Goal: Find specific page/section: Find specific page/section

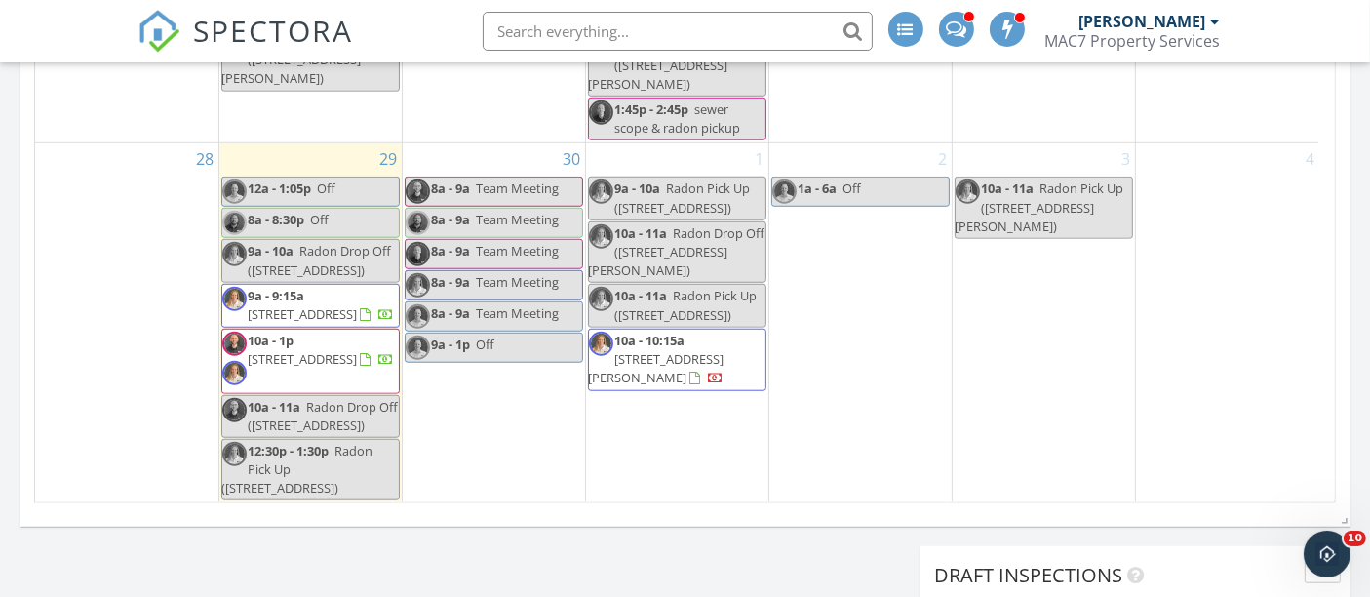
scroll to position [1516, 0]
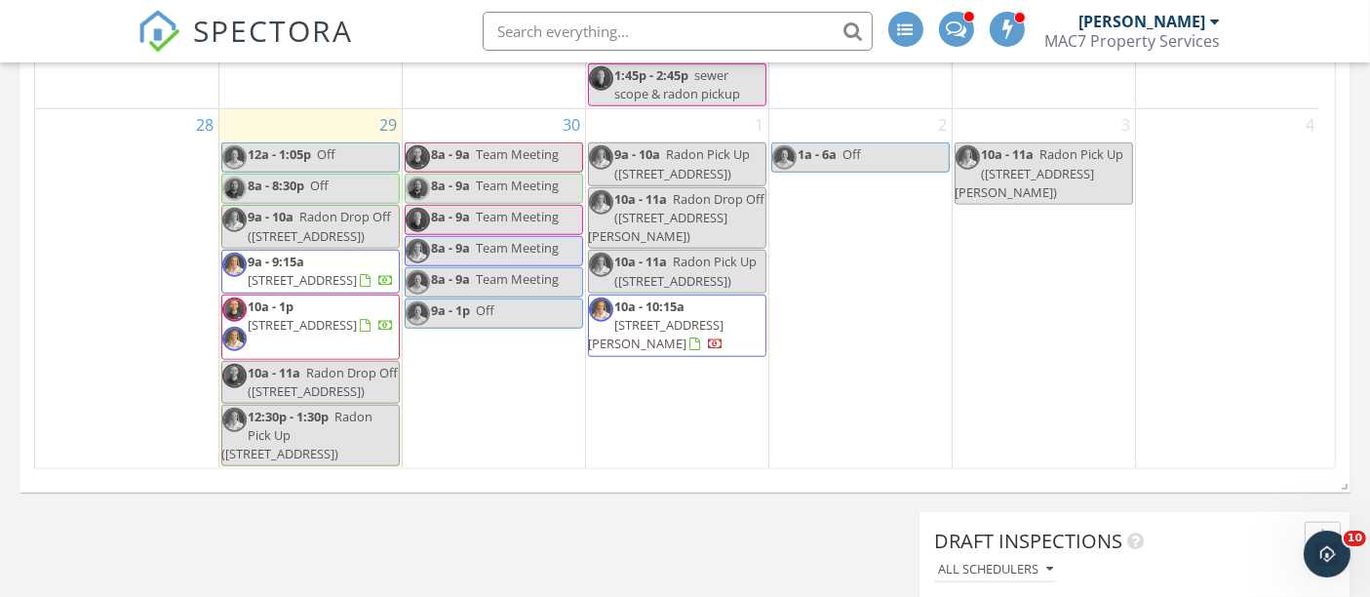
click at [636, 23] on input "text" at bounding box center [678, 31] width 390 height 39
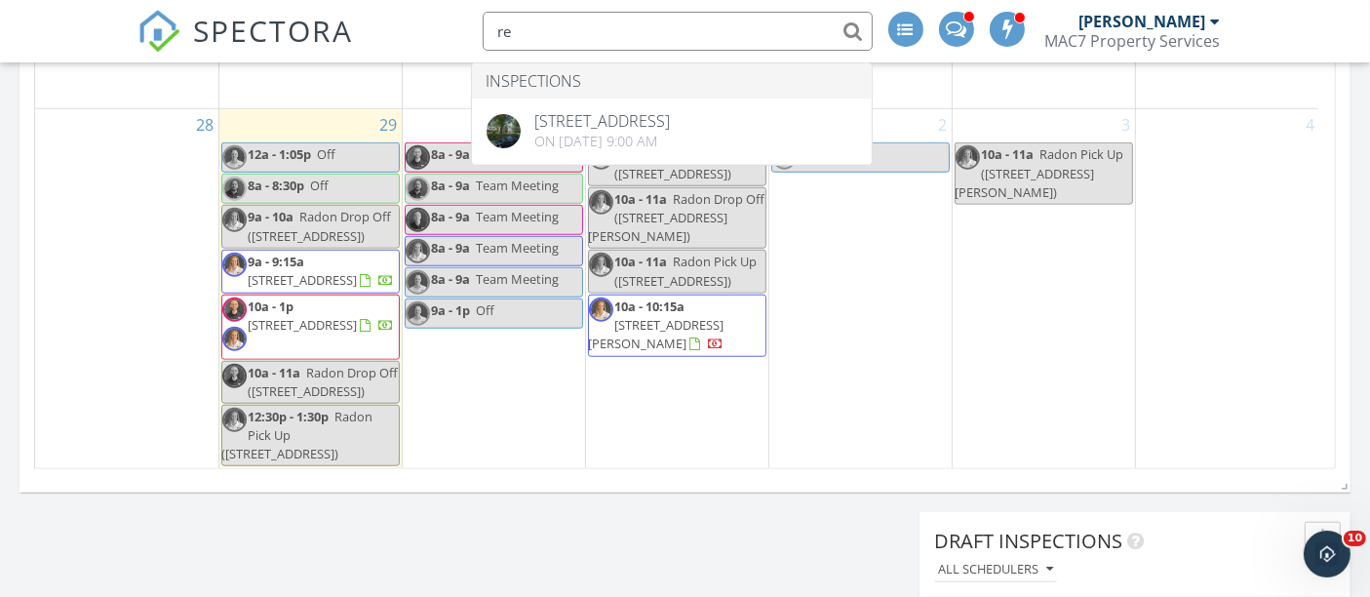
type input "r"
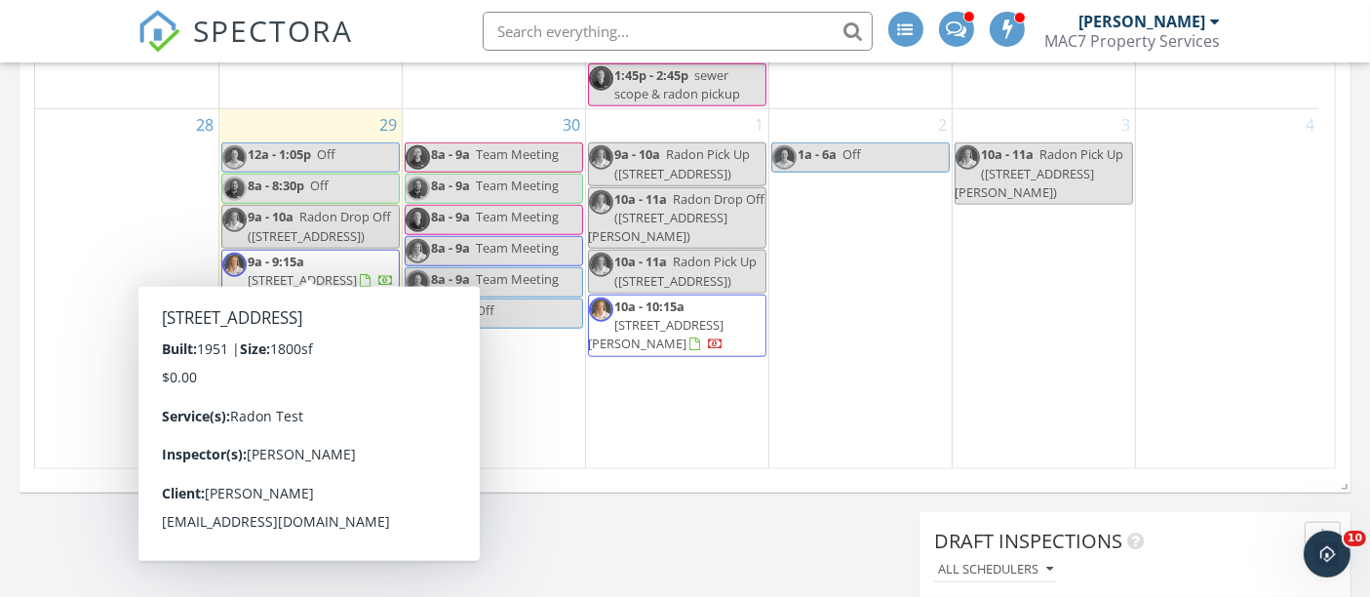
click at [358, 271] on span "406 S Belmont Ave, Arlington Heights 60005" at bounding box center [303, 280] width 109 height 18
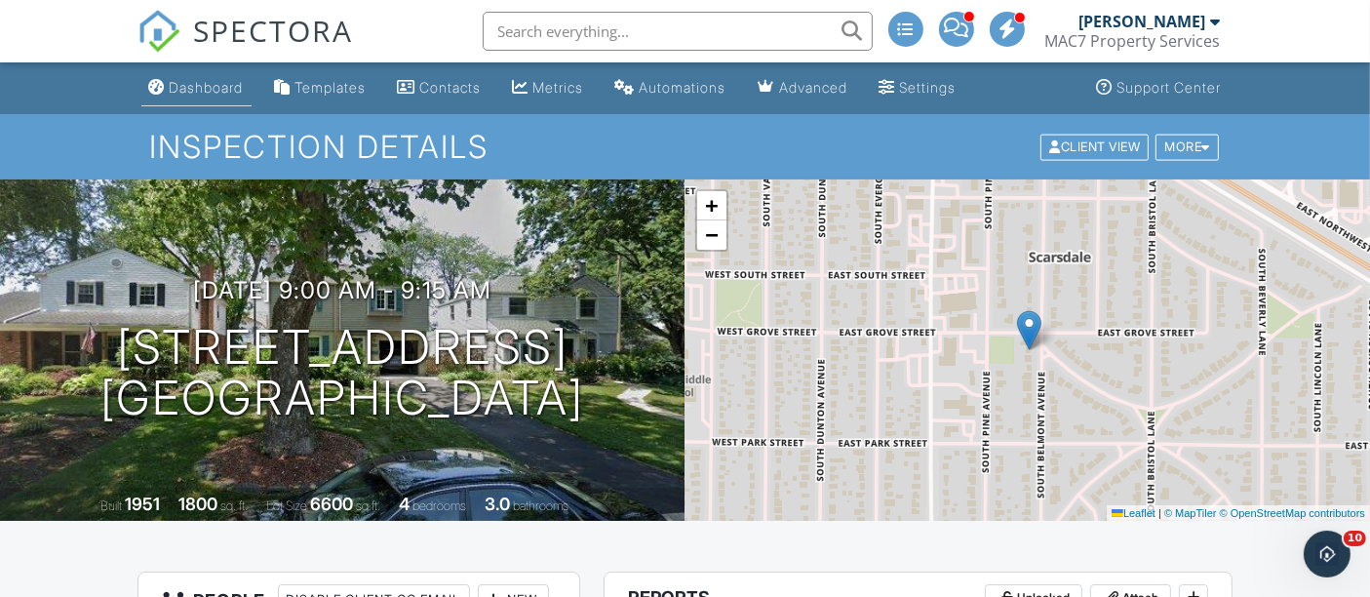
click at [229, 84] on div "Dashboard" at bounding box center [207, 87] width 74 height 17
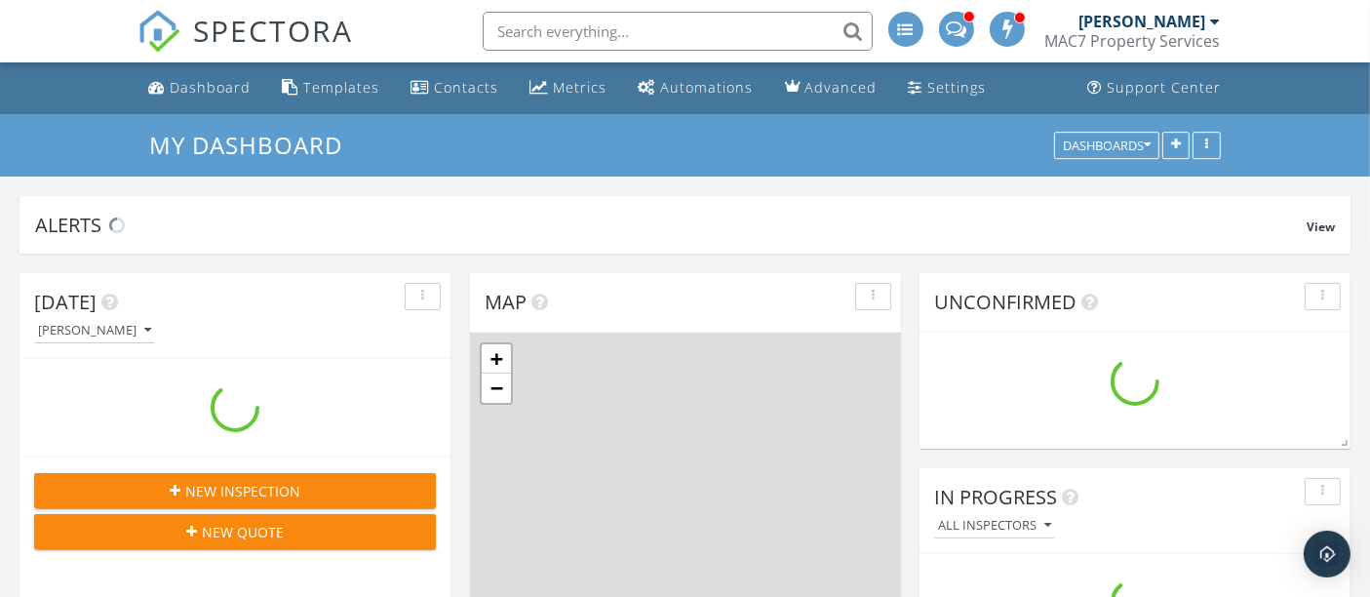
scroll to position [2002, 1404]
